Goal: Task Accomplishment & Management: Manage account settings

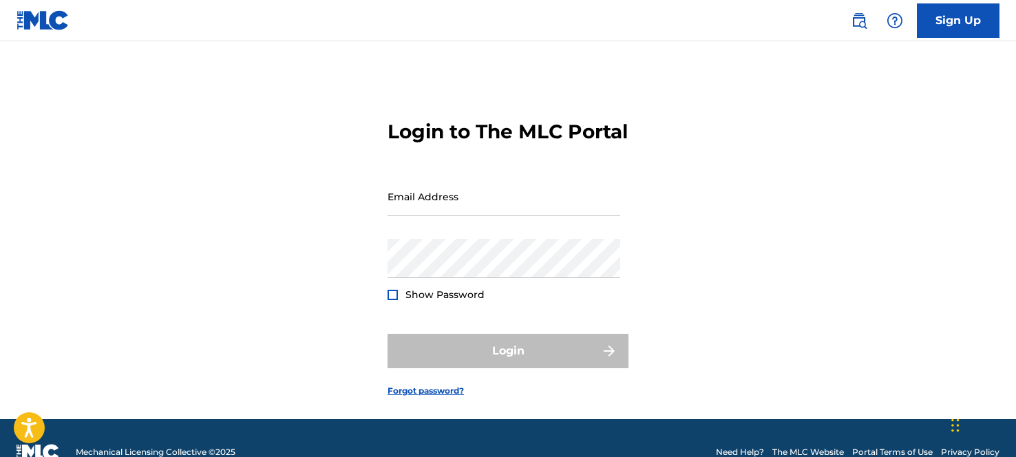
type input "[EMAIL_ADDRESS][DOMAIN_NAME]"
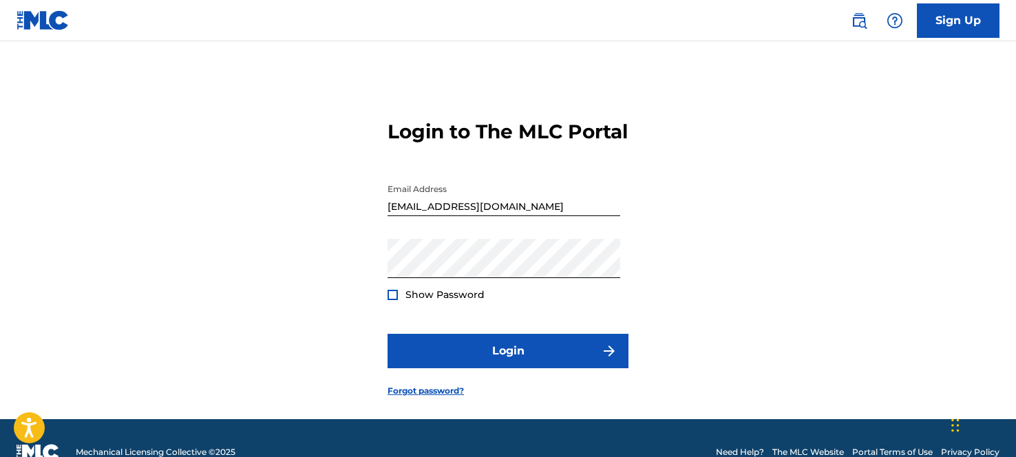
click at [440, 301] on span "Show Password" at bounding box center [444, 294] width 79 height 12
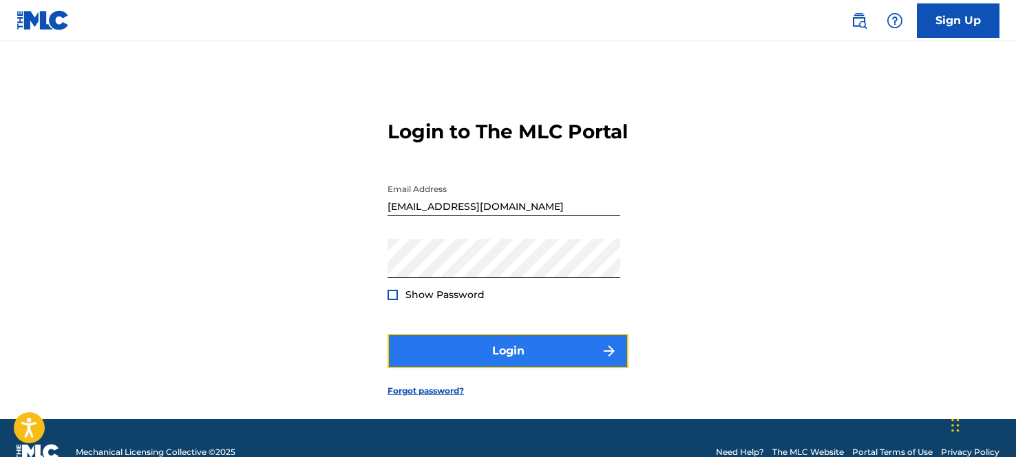
click at [453, 368] on button "Login" at bounding box center [507, 351] width 241 height 34
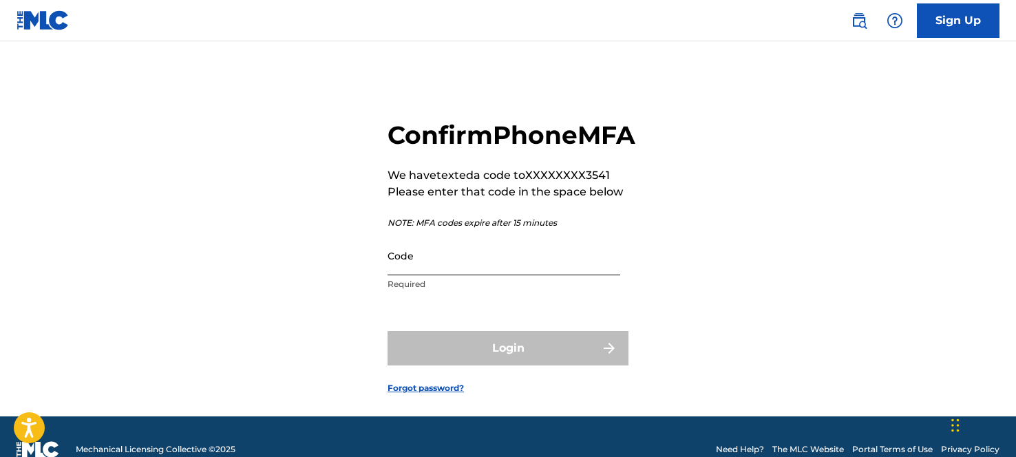
click at [546, 275] on input "Code" at bounding box center [503, 255] width 233 height 39
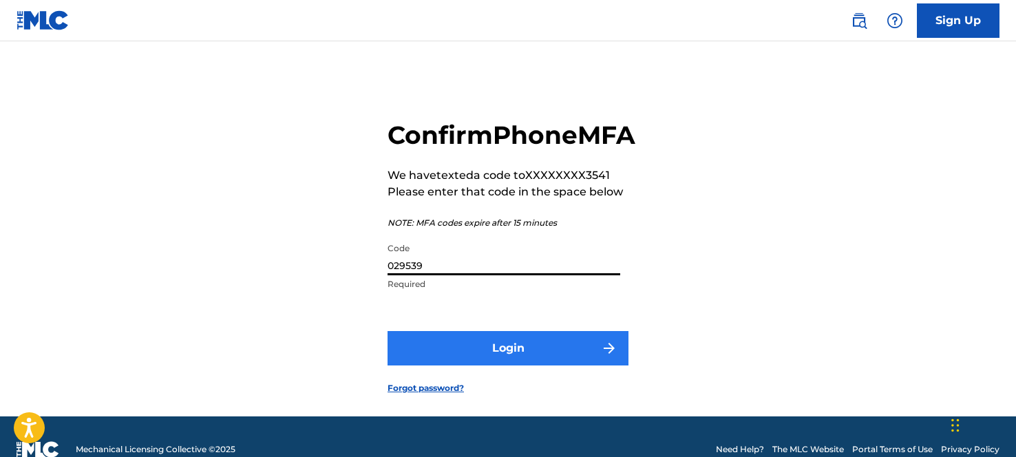
type input "029539"
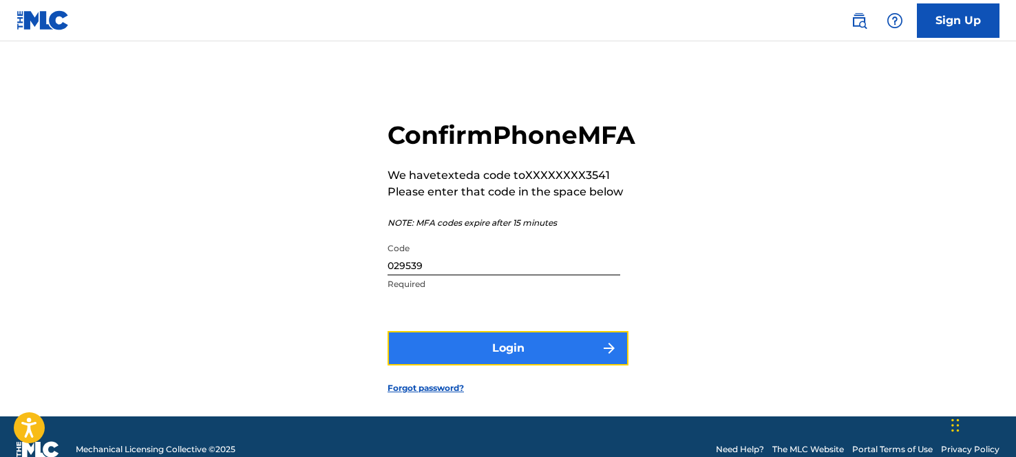
click at [444, 365] on button "Login" at bounding box center [507, 348] width 241 height 34
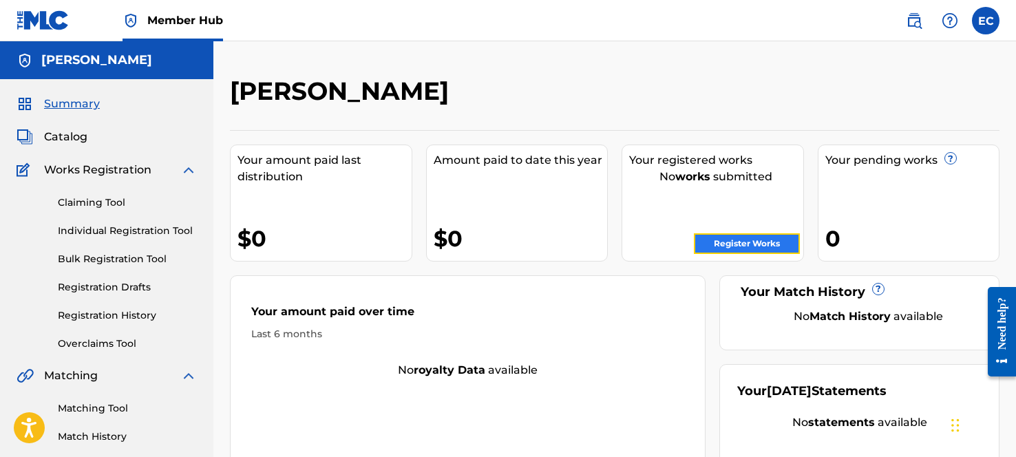
click at [736, 239] on link "Register Works" at bounding box center [747, 243] width 106 height 21
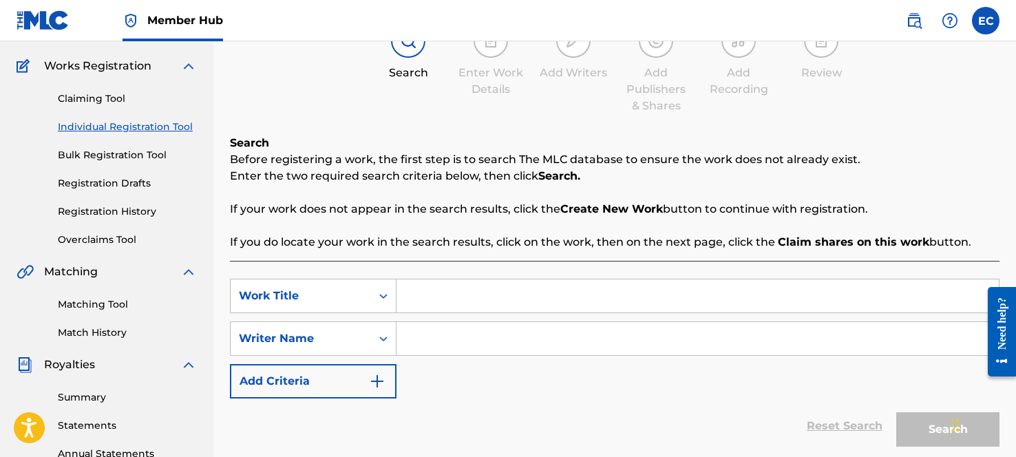
scroll to position [105, 0]
click at [514, 290] on input "Search Form" at bounding box center [697, 295] width 602 height 33
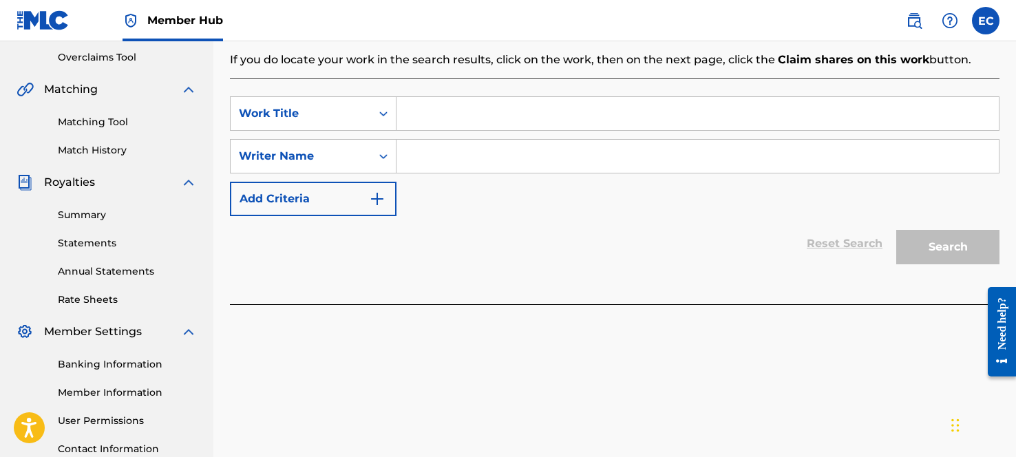
scroll to position [226, 0]
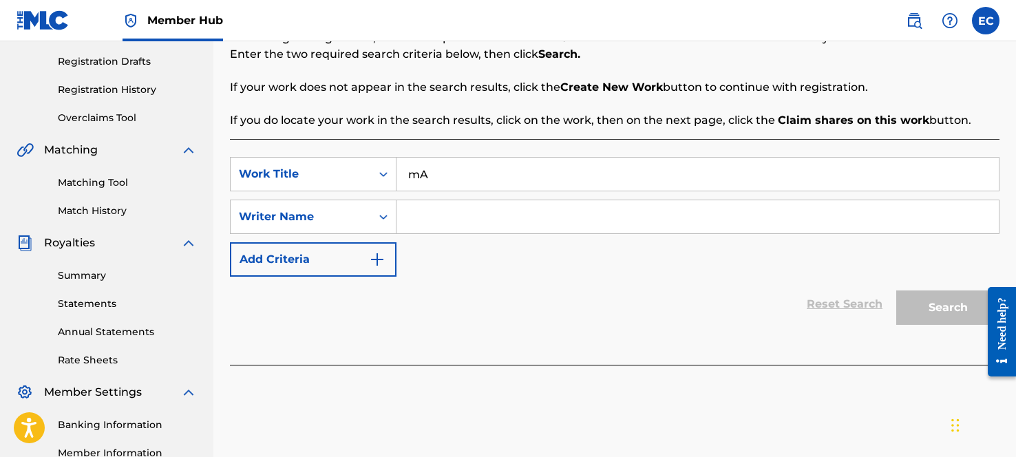
type input "m"
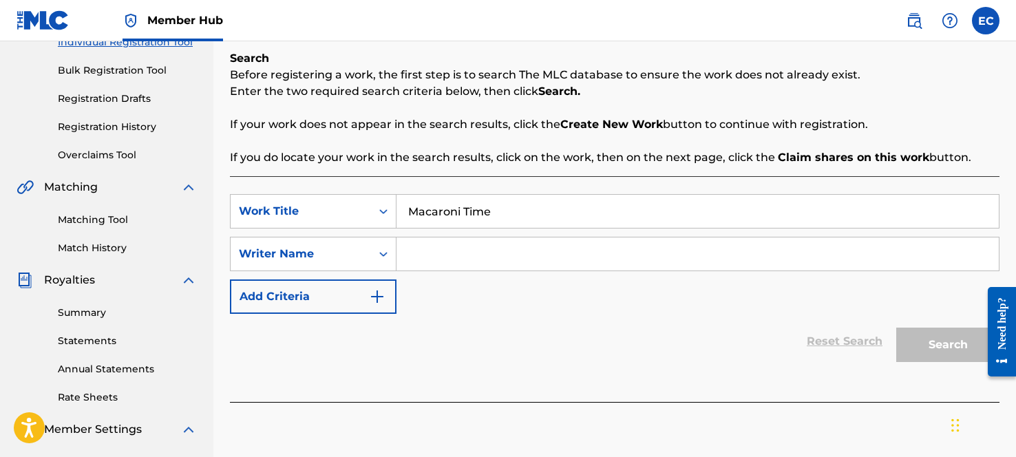
scroll to position [187, 0]
type input "Macaroni Time"
click at [484, 266] on input "Search Form" at bounding box center [697, 255] width 602 height 33
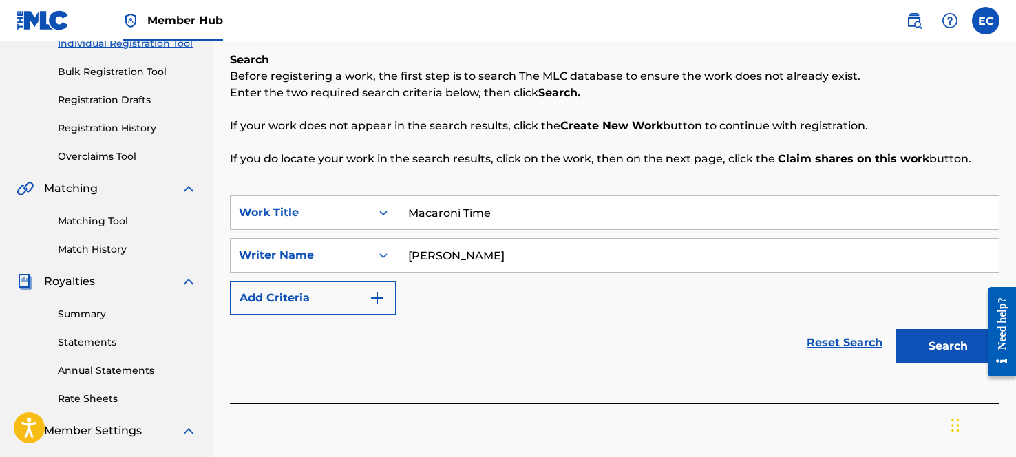
type input "[PERSON_NAME]"
click at [896, 329] on button "Search" at bounding box center [947, 346] width 103 height 34
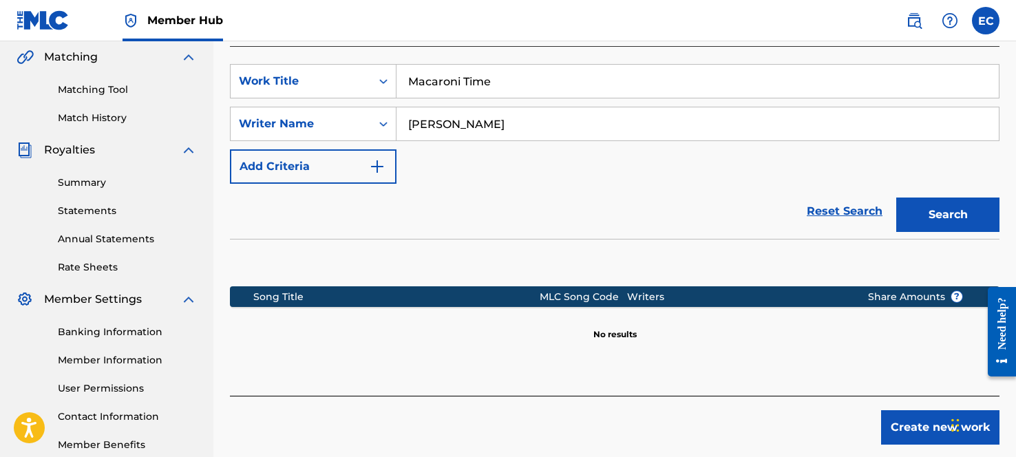
scroll to position [300, 0]
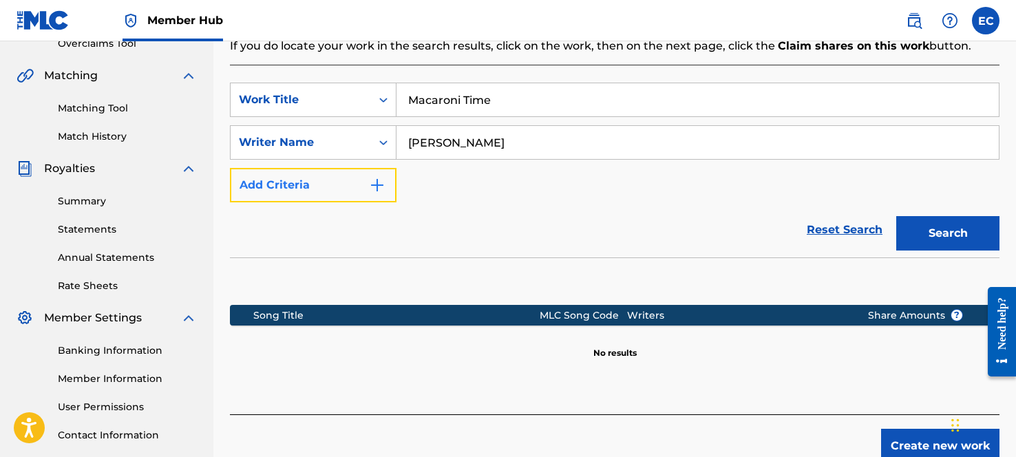
click at [376, 185] on img "Search Form" at bounding box center [377, 185] width 17 height 17
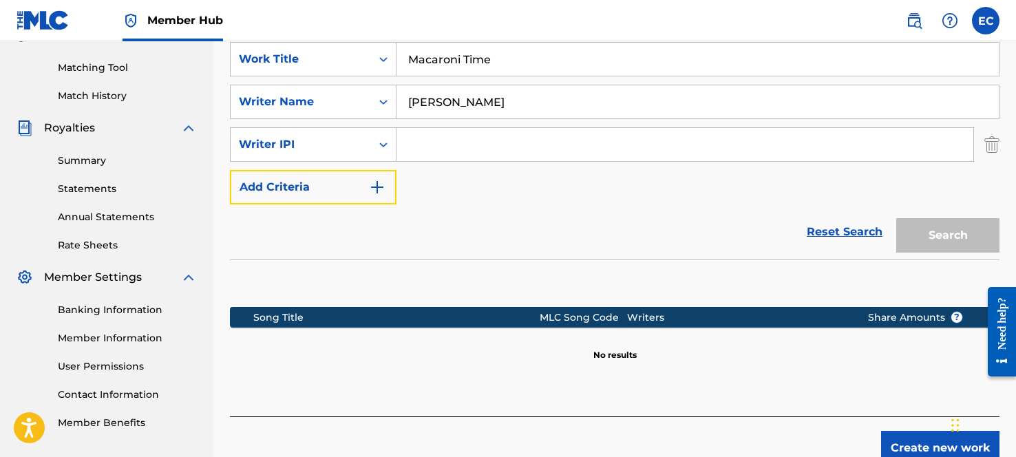
scroll to position [405, 0]
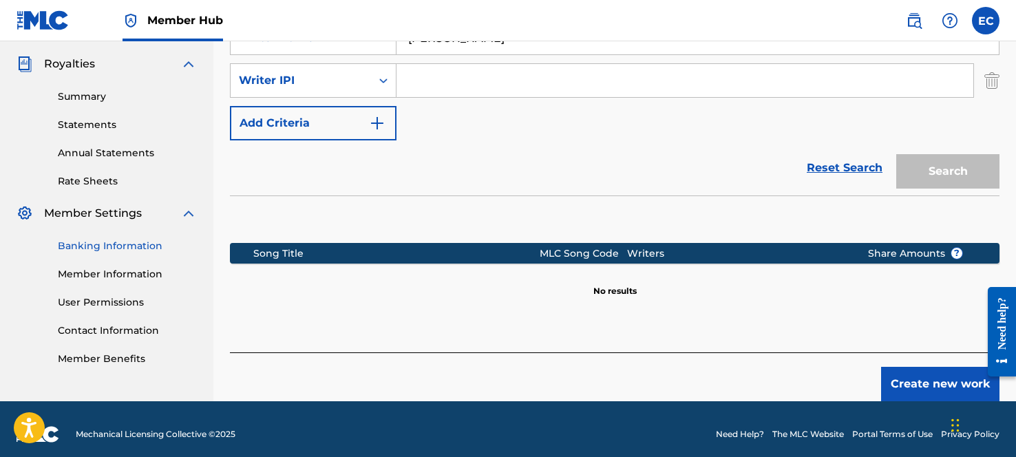
click at [128, 248] on link "Banking Information" at bounding box center [127, 246] width 139 height 14
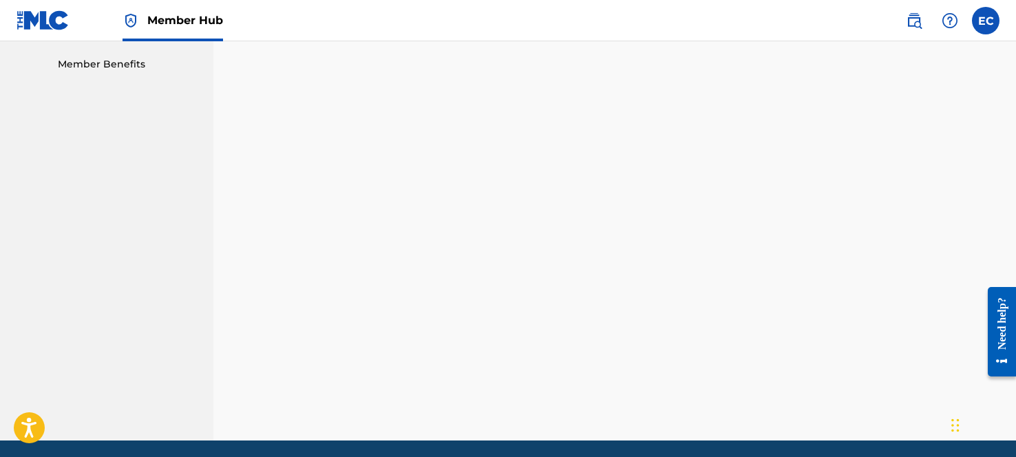
scroll to position [311, 0]
